Goal: Task Accomplishment & Management: Understand process/instructions

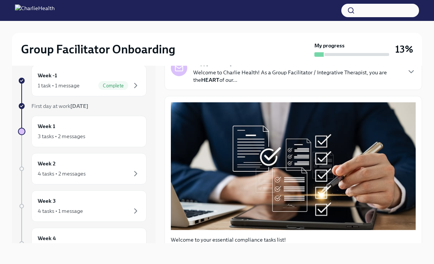
scroll to position [62, 0]
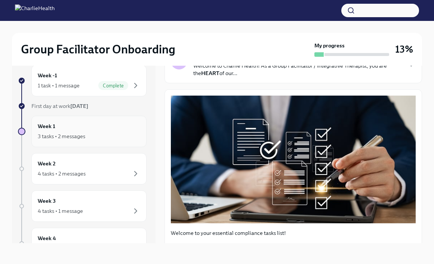
click at [99, 141] on div "Week 1 3 tasks • 2 messages" at bounding box center [88, 131] width 115 height 31
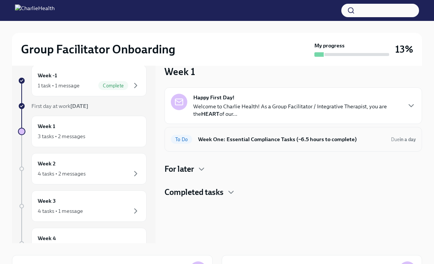
click at [240, 144] on div "To Do Week One: Essential Compliance Tasks (~6.5 hours to complete) Due in a day" at bounding box center [293, 139] width 245 height 12
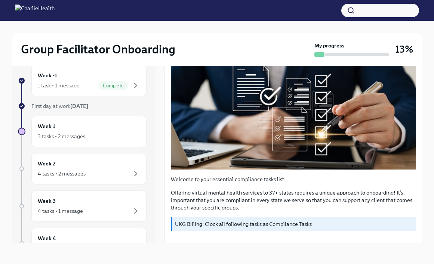
scroll to position [117, 0]
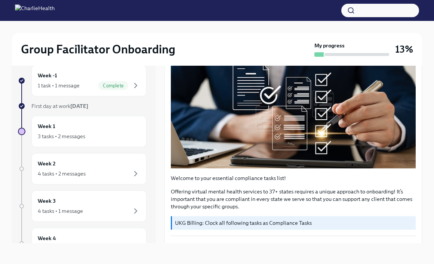
click at [228, 200] on p "Offering virtual mental health services to 37+ states requires a unique approac…" at bounding box center [293, 199] width 245 height 22
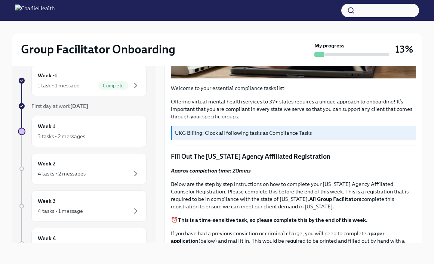
scroll to position [208, 0]
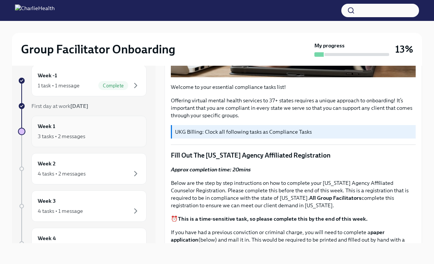
click at [115, 127] on div "Week 1 3 tasks • 2 messages" at bounding box center [89, 131] width 102 height 19
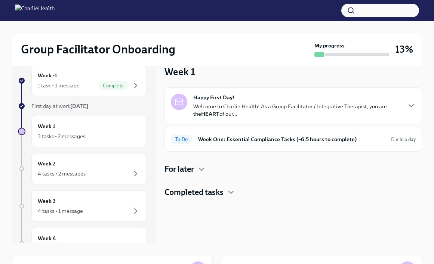
click at [216, 193] on h4 "Completed tasks" at bounding box center [193, 192] width 59 height 11
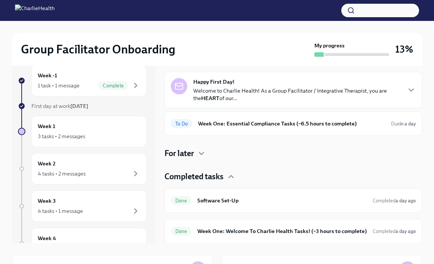
scroll to position [16, 0]
click at [95, 136] on div "3 tasks • 2 messages" at bounding box center [89, 136] width 102 height 9
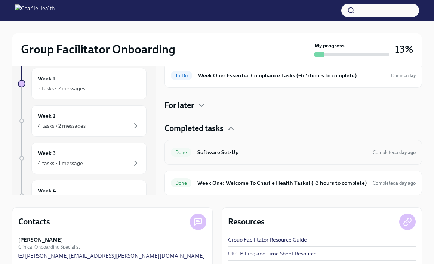
scroll to position [0, 0]
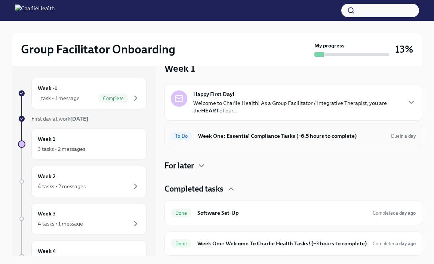
click at [228, 137] on h6 "Week One: Essential Compliance Tasks (~6.5 hours to complete)" at bounding box center [291, 136] width 187 height 8
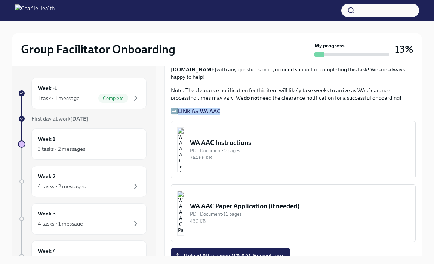
scroll to position [589, 0]
click at [272, 155] on div "344.66 KB" at bounding box center [299, 158] width 219 height 7
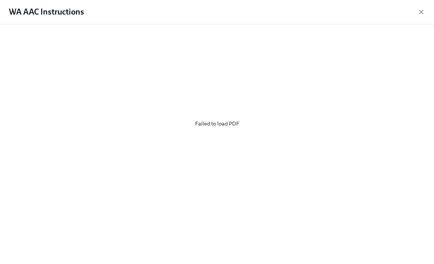
click at [224, 123] on div "Failed to load PDF" at bounding box center [217, 123] width 410 height 187
click at [423, 11] on icon "button" at bounding box center [421, 11] width 7 height 7
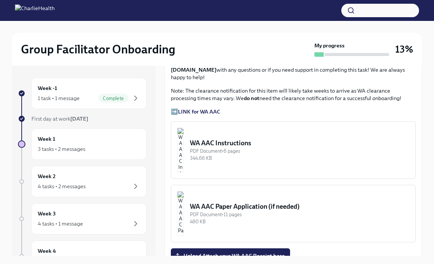
click at [184, 128] on img "button" at bounding box center [180, 150] width 7 height 45
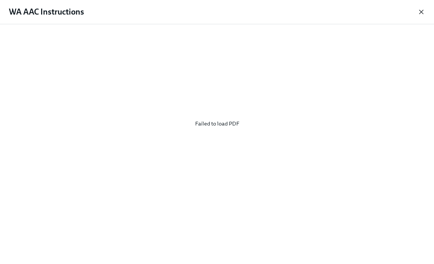
click at [420, 14] on icon "button" at bounding box center [421, 11] width 7 height 7
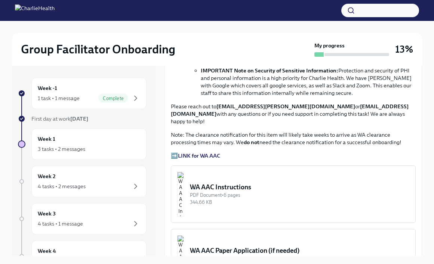
scroll to position [550, 0]
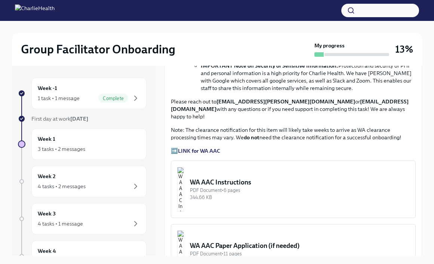
click at [184, 167] on img "button" at bounding box center [180, 189] width 7 height 45
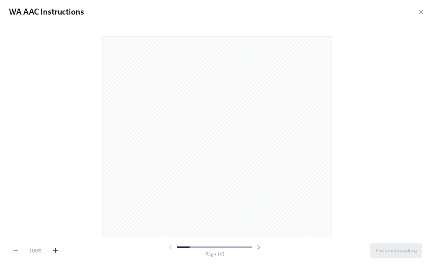
click at [55, 251] on icon "button" at bounding box center [55, 251] width 0 height 4
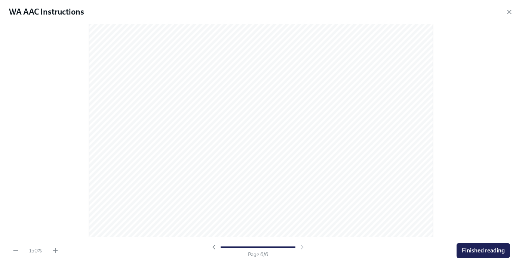
scroll to position [2500, 0]
